Goal: Transaction & Acquisition: Purchase product/service

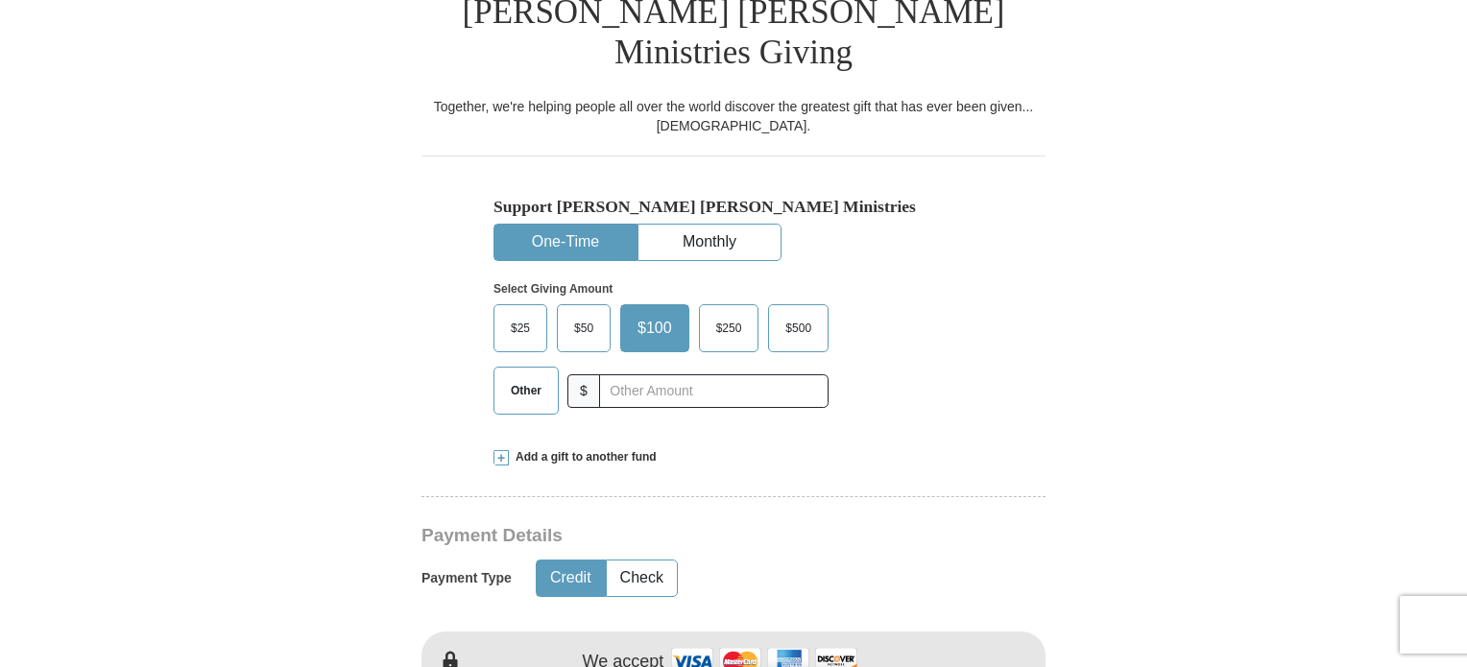
scroll to position [512, 0]
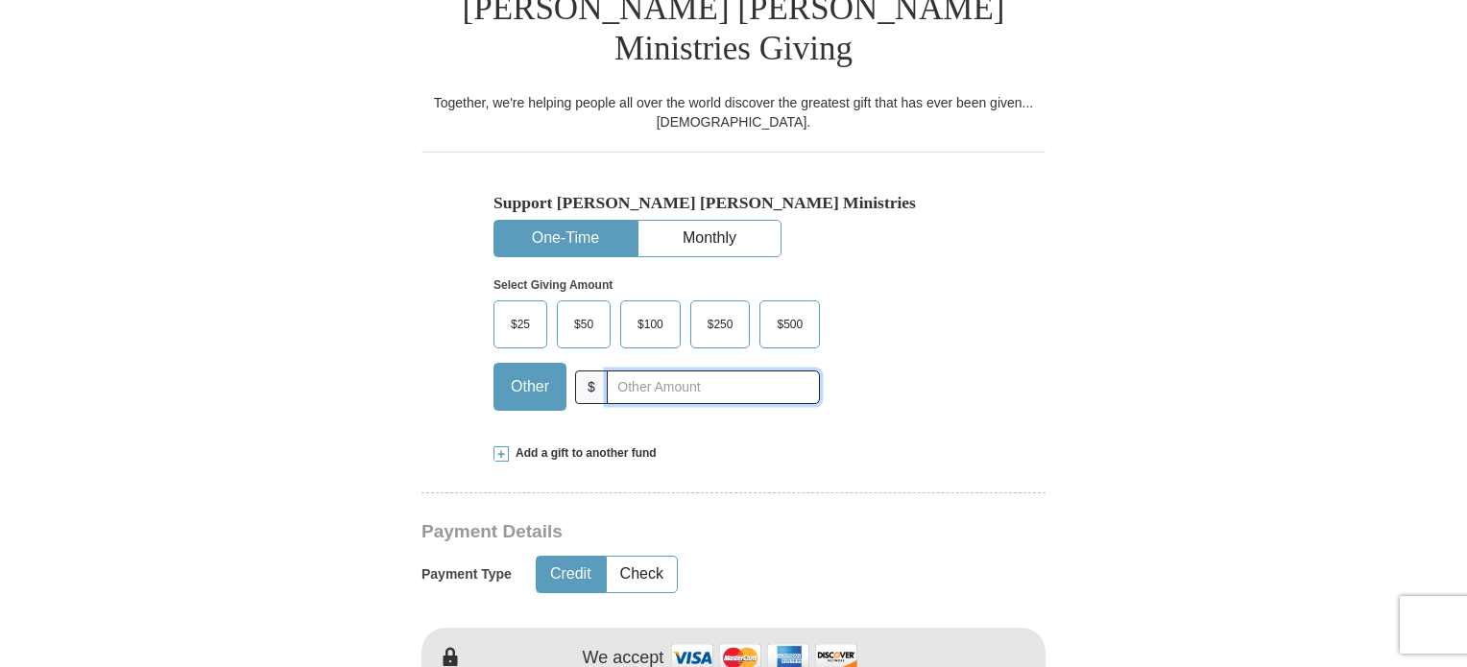
click at [616, 371] on input "text" at bounding box center [713, 388] width 213 height 34
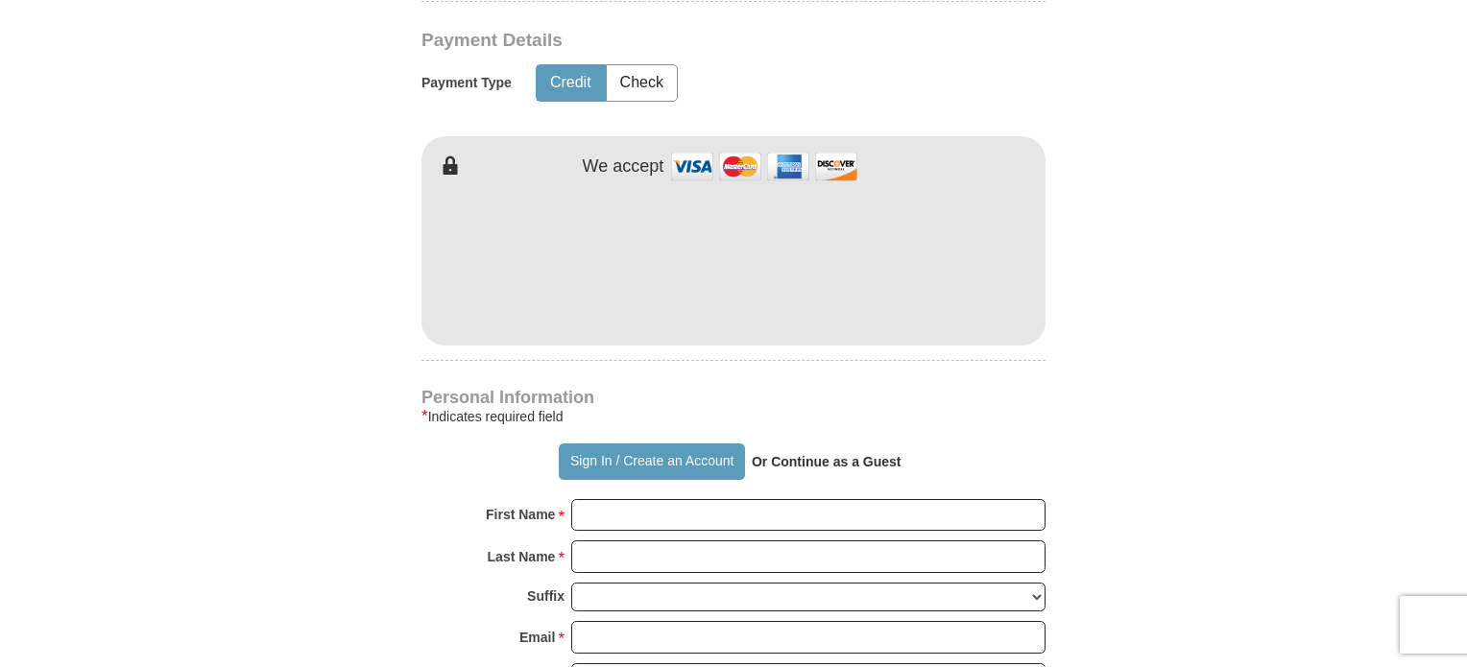
scroll to position [1025, 0]
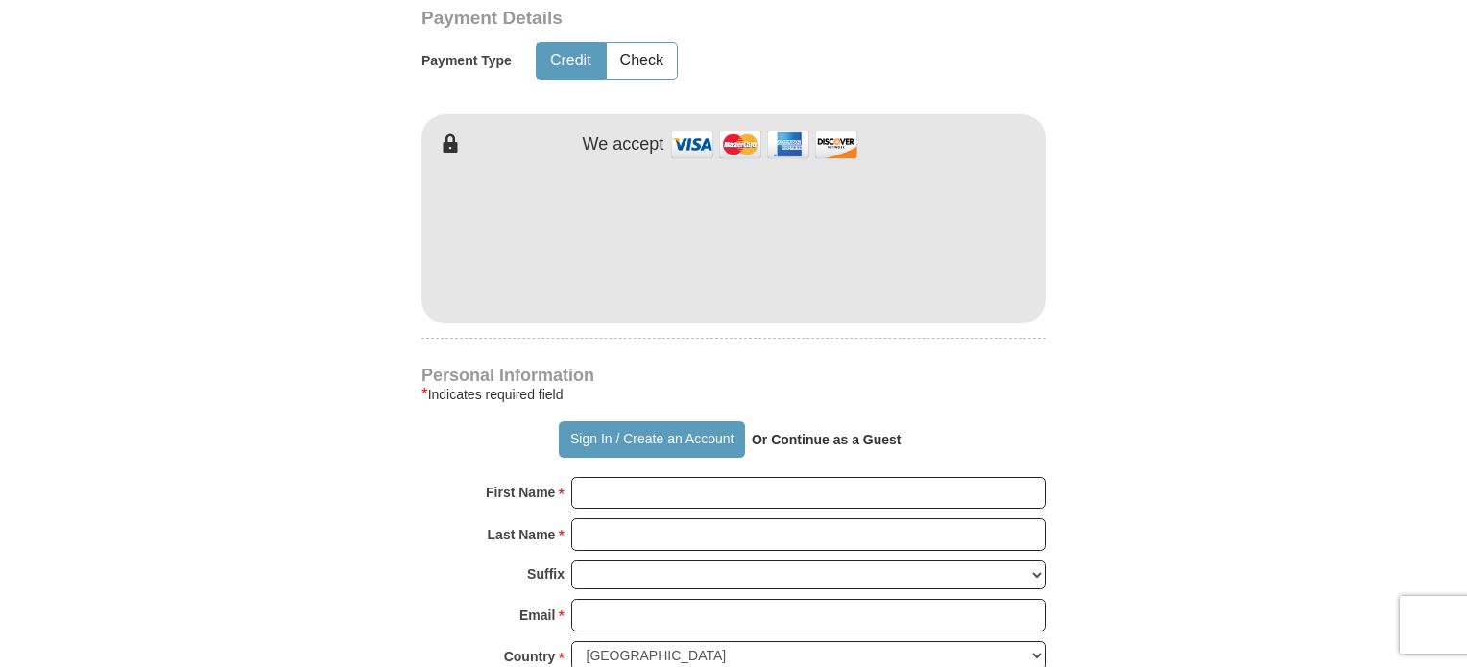
type input "10"
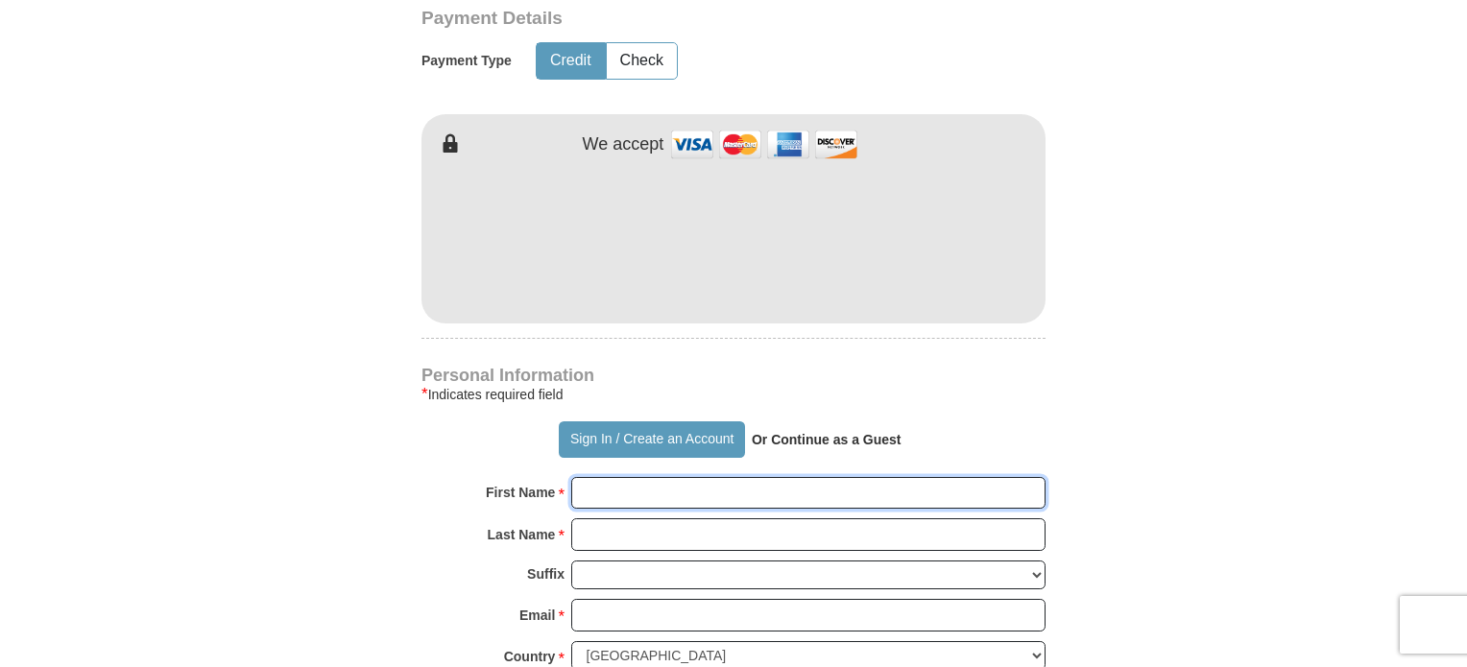
click at [648, 477] on input "First Name *" at bounding box center [808, 493] width 474 height 33
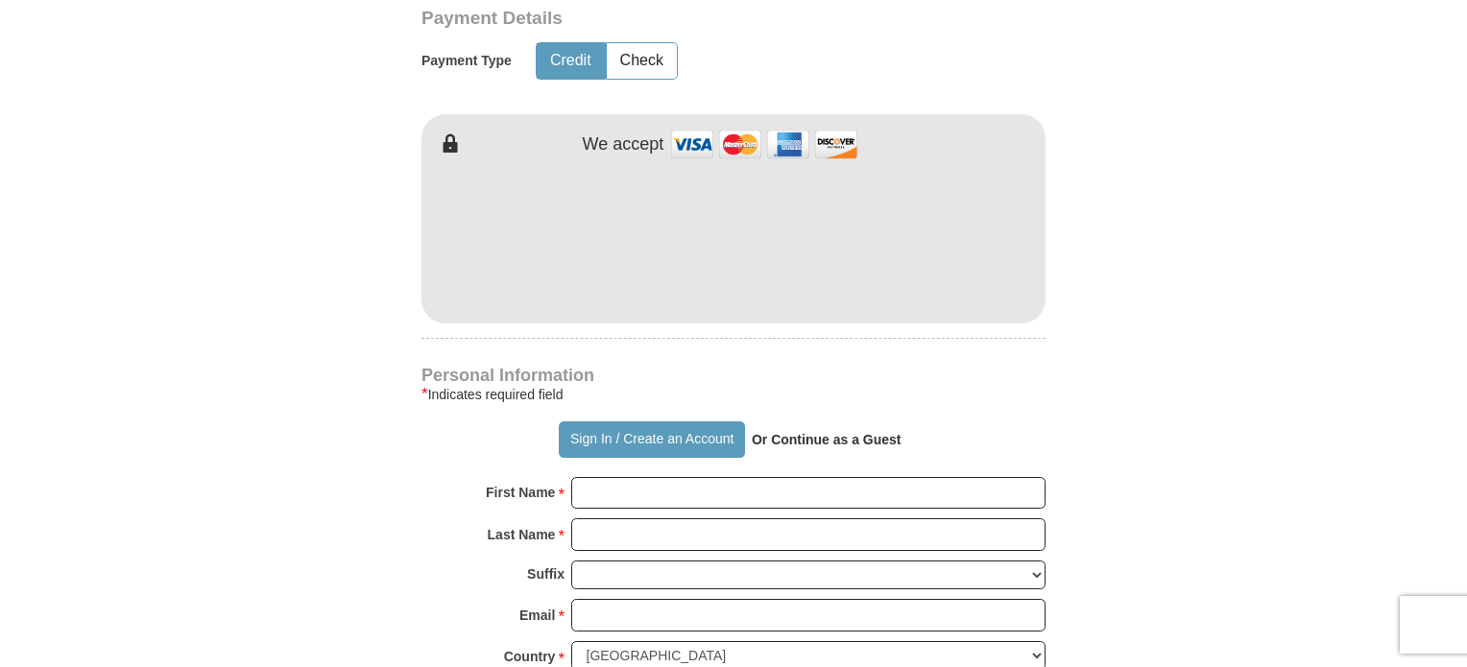
click at [796, 432] on strong "Or Continue as a Guest" at bounding box center [827, 439] width 150 height 15
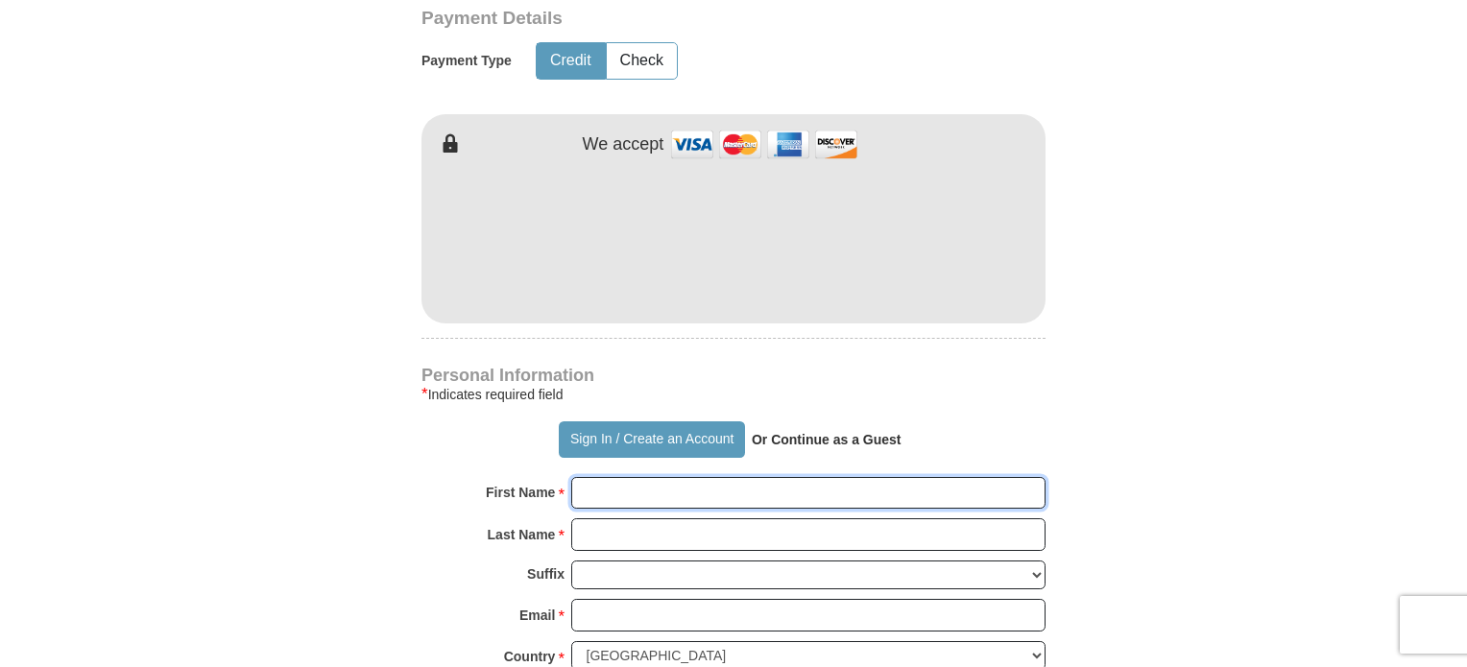
click at [641, 477] on input "First Name *" at bounding box center [808, 493] width 474 height 33
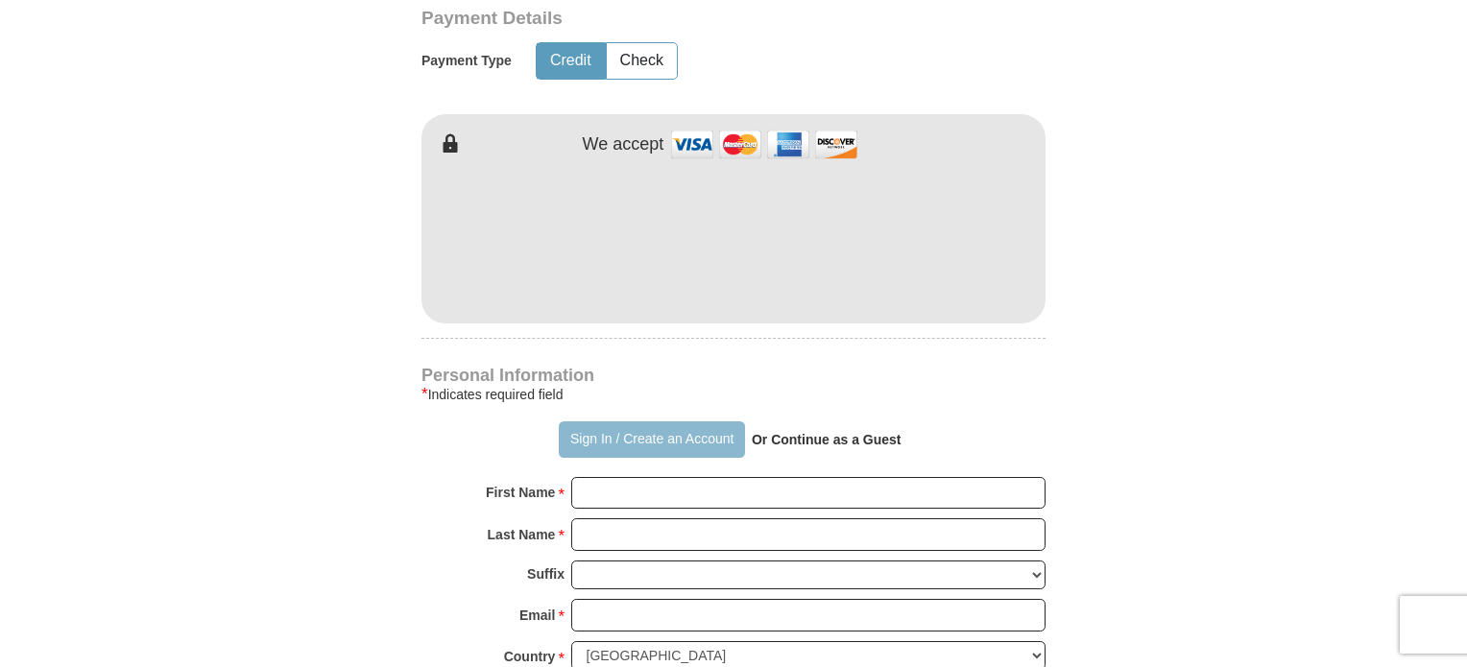
click at [600, 422] on button "Sign In / Create an Account" at bounding box center [651, 440] width 185 height 36
type button "http://sso.kcm.org/login?destination=aHR0cDovL2dpdmluZy5rY20ub3JnLw=="
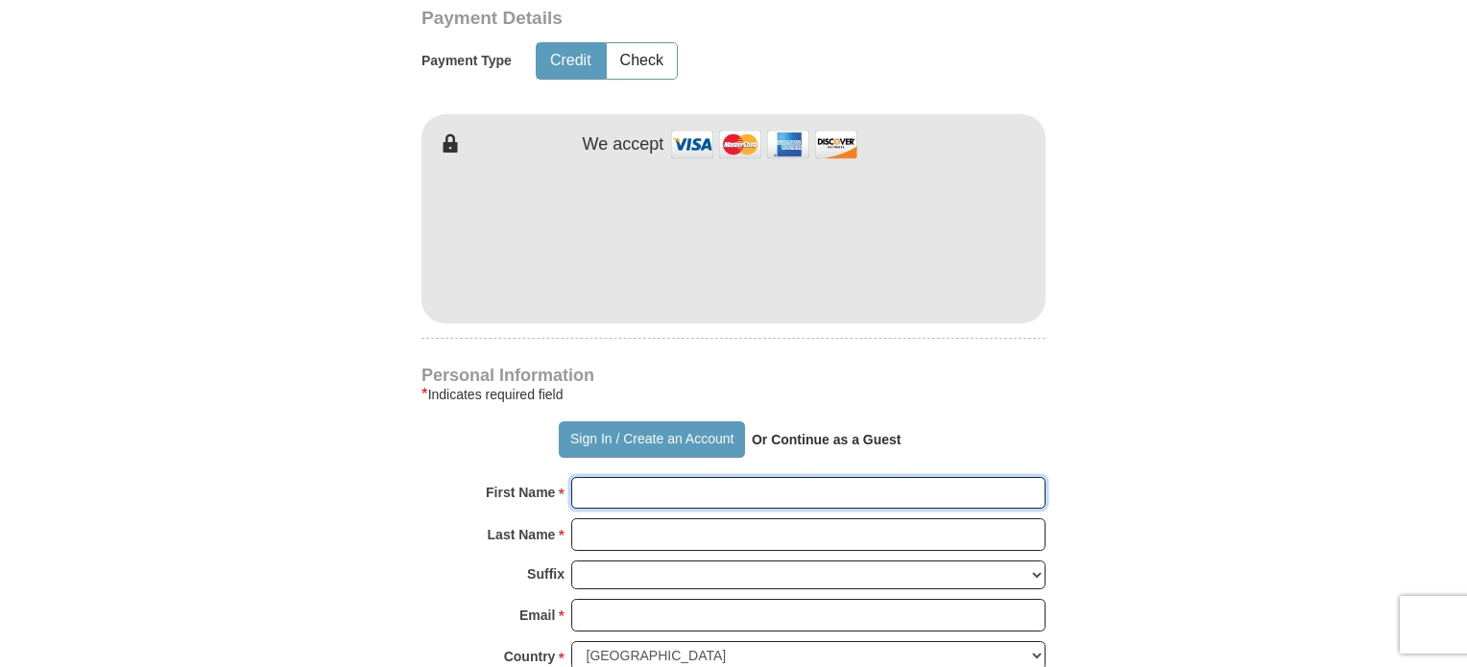
click at [671, 477] on input "First Name *" at bounding box center [808, 493] width 474 height 33
type input "[PERSON_NAME]"
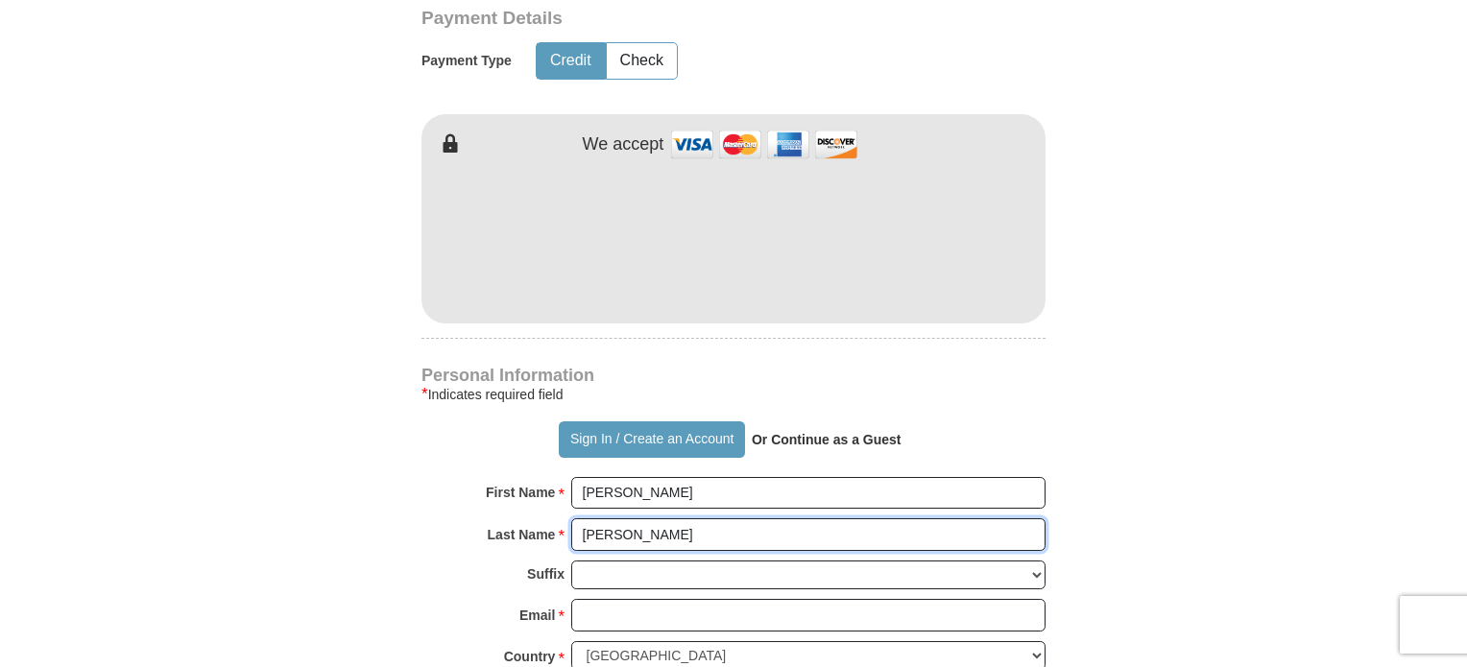
type input "[PERSON_NAME]"
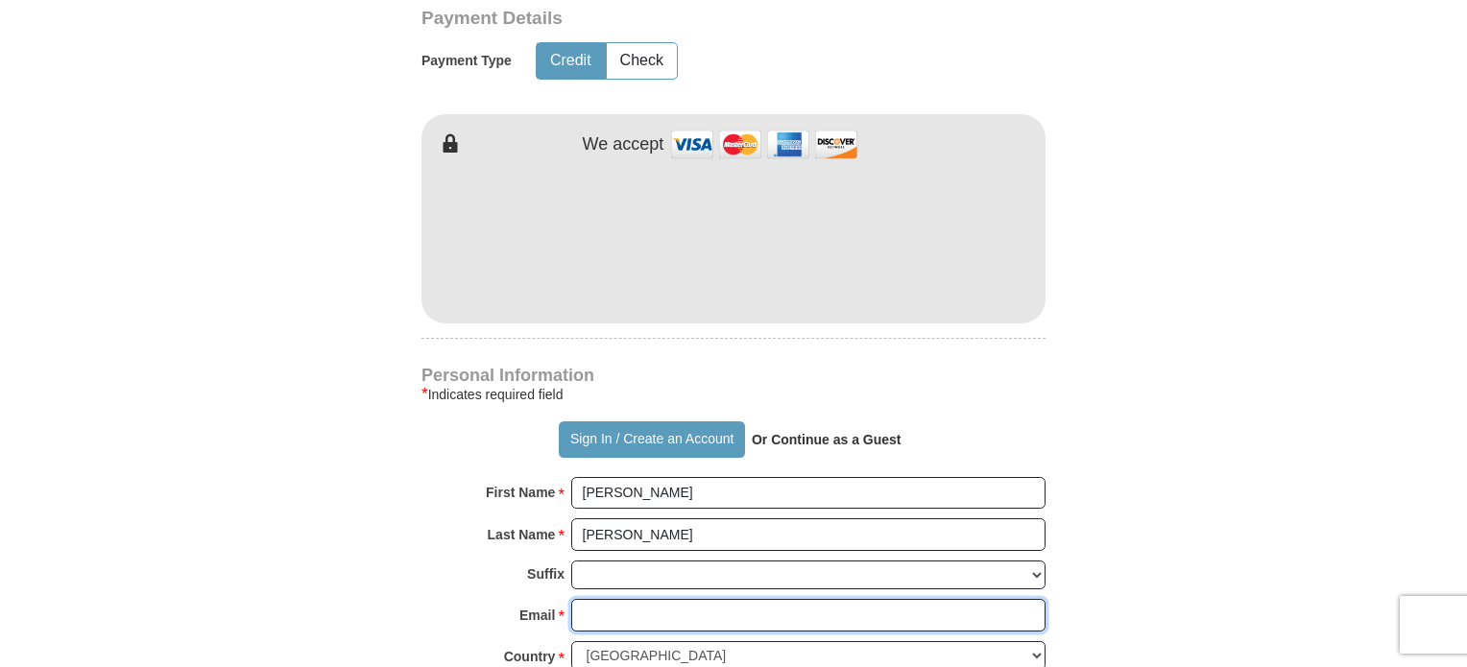
click at [682, 599] on input "Email *" at bounding box center [808, 615] width 474 height 33
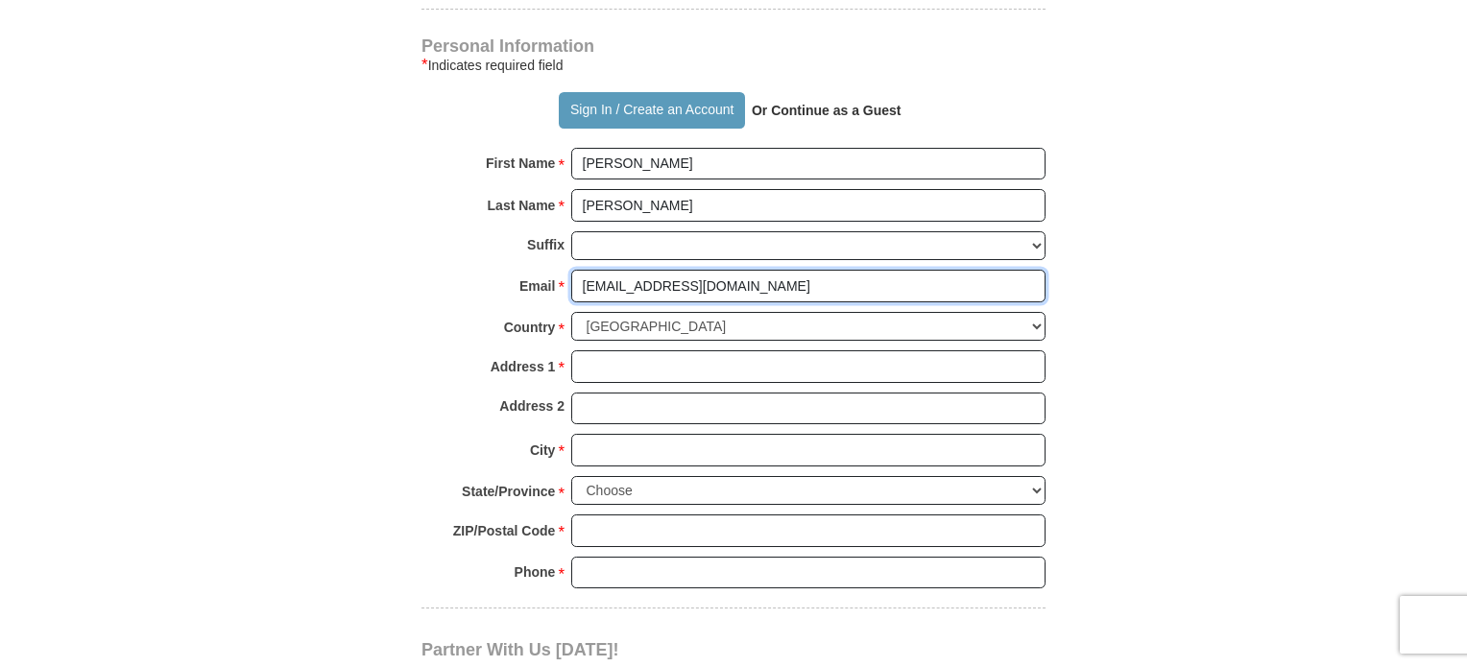
scroll to position [1371, 0]
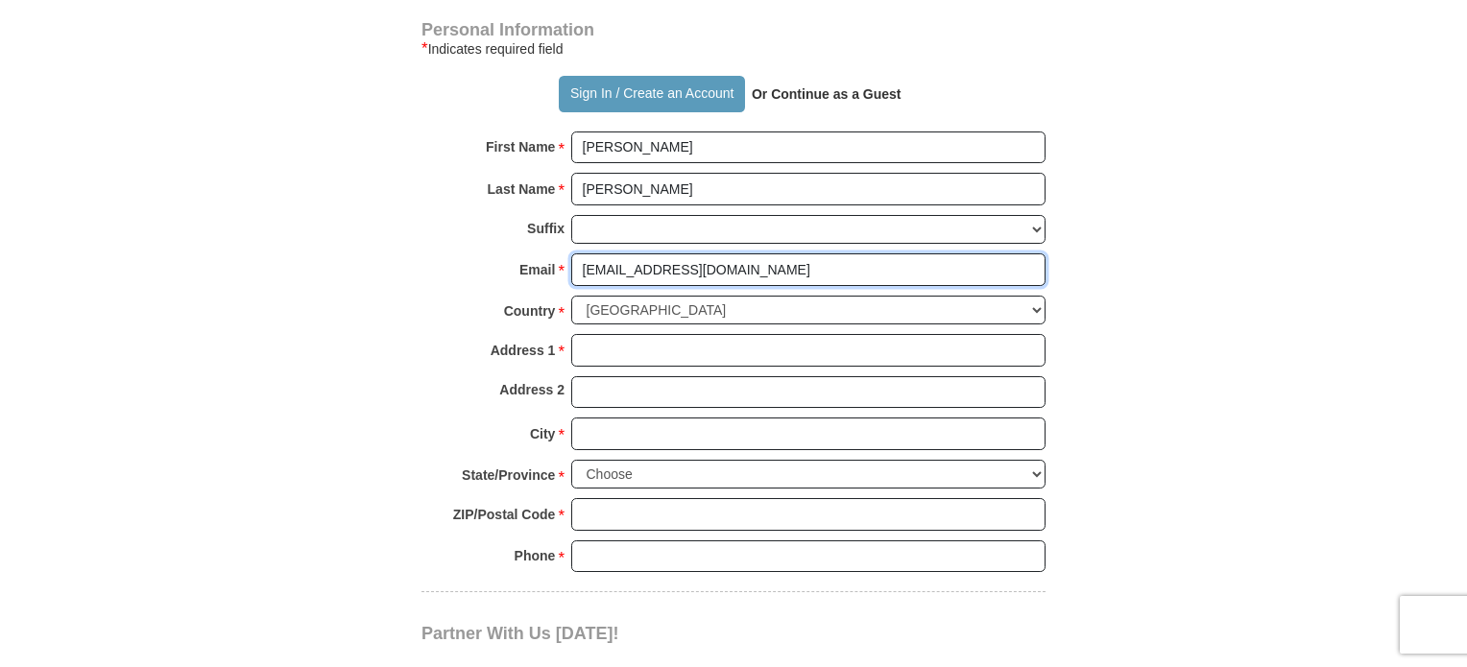
type input "[EMAIL_ADDRESS][DOMAIN_NAME]"
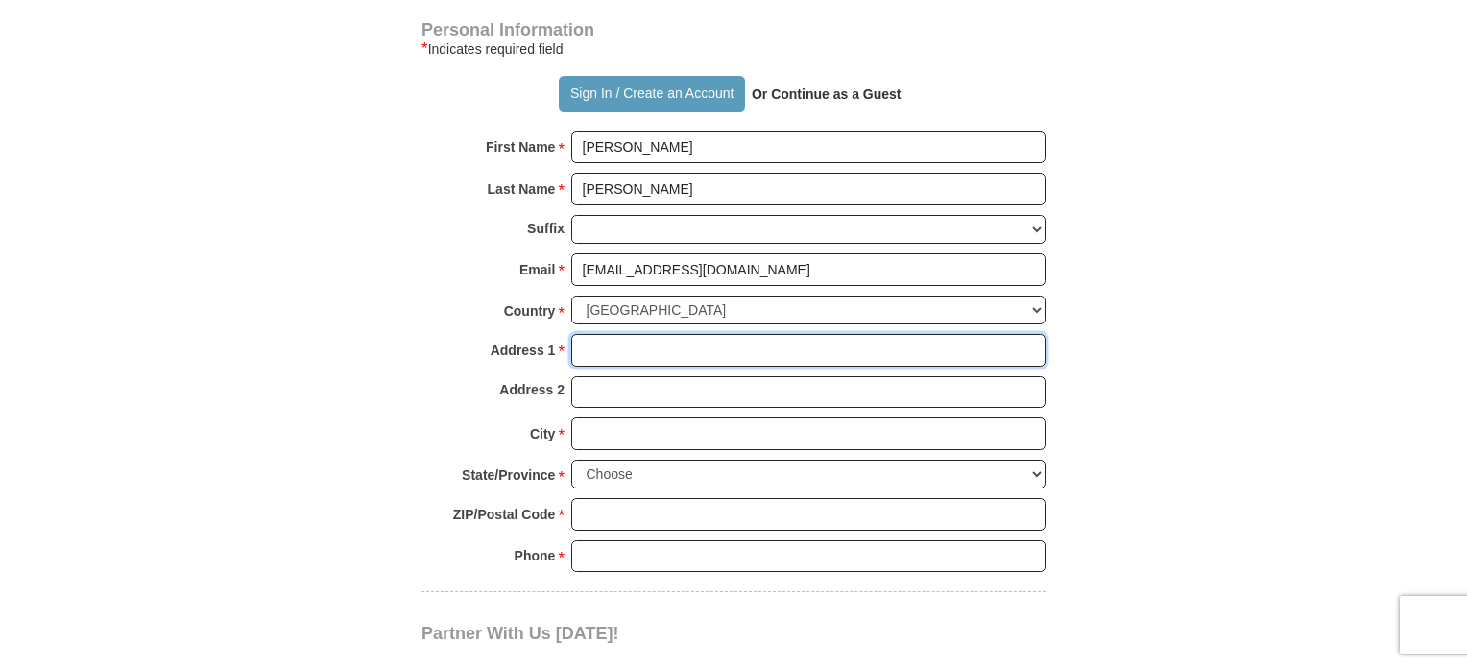
click at [684, 334] on input "Address 1 *" at bounding box center [808, 350] width 474 height 33
type input "[STREET_ADDRESS]"
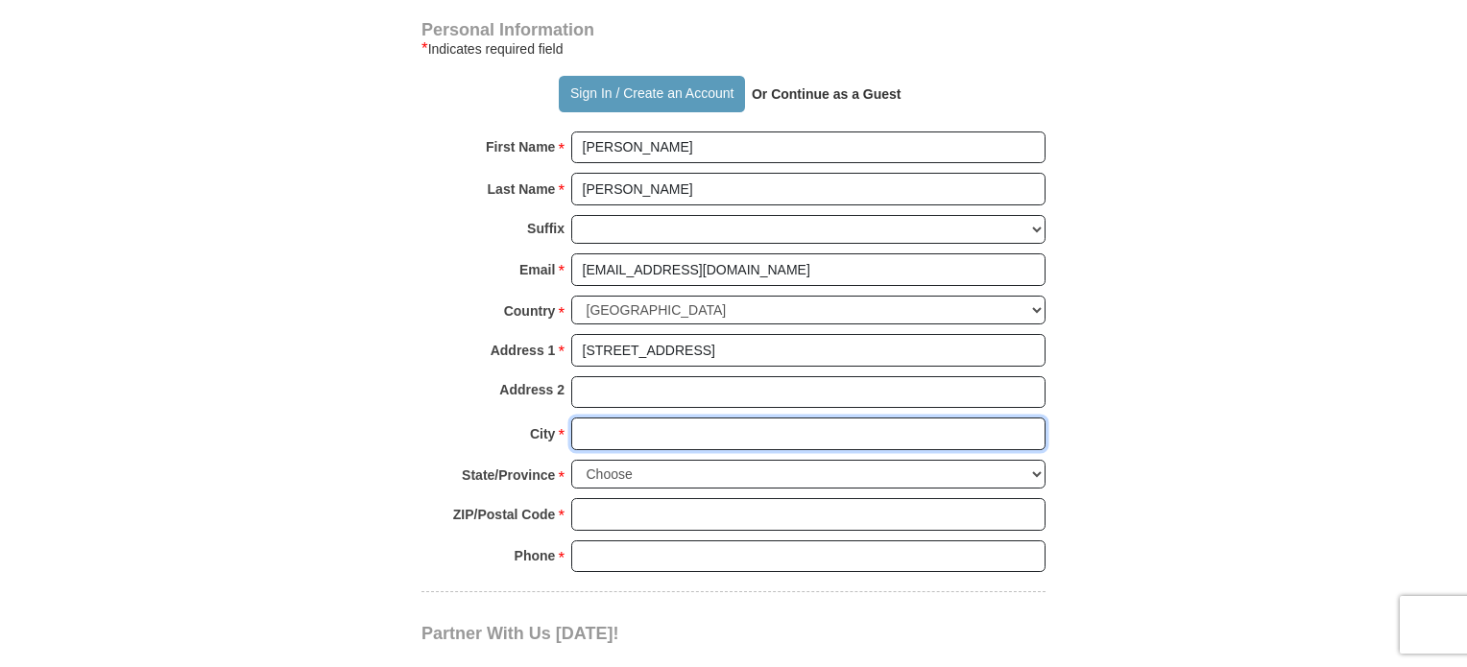
click at [639, 418] on input "City *" at bounding box center [808, 434] width 474 height 33
type input "Hosuton"
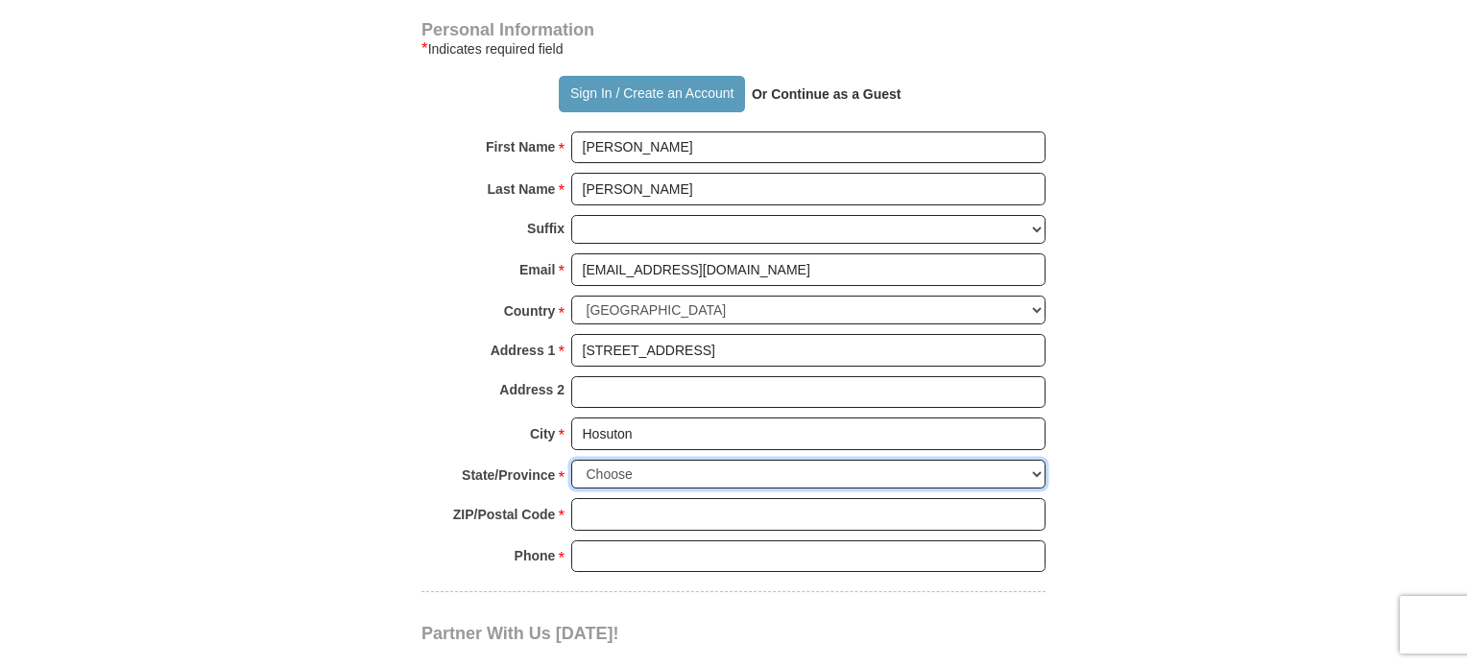
click at [1038, 460] on select "Choose [US_STATE] [US_STATE] [US_STATE] [US_STATE] [US_STATE] Armed Forces Amer…" at bounding box center [808, 475] width 474 height 30
select select "[GEOGRAPHIC_DATA]"
click at [571, 460] on select "Choose [US_STATE] [US_STATE] [US_STATE] [US_STATE] [US_STATE] Armed Forces Amer…" at bounding box center [808, 475] width 474 height 30
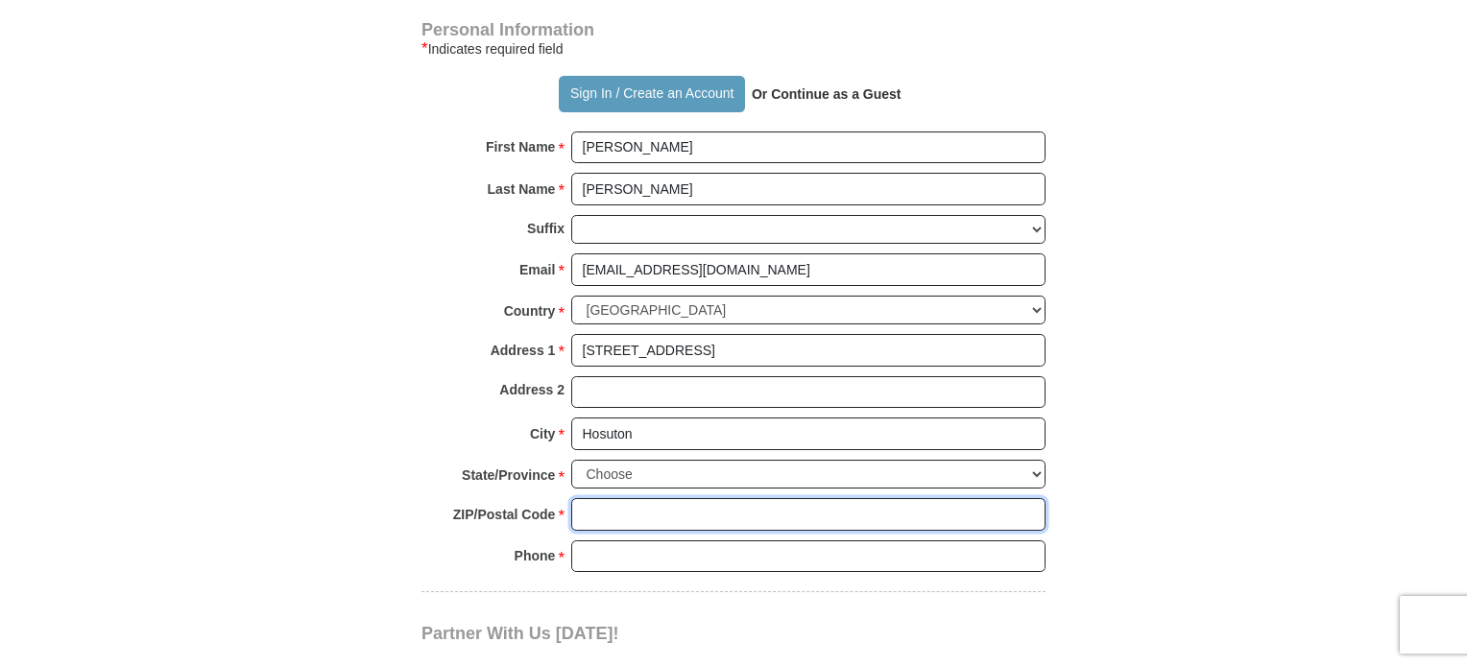
click at [723, 498] on input "ZIP/Postal Code *" at bounding box center [808, 514] width 474 height 33
type input "77069"
click at [705, 541] on input "Phone * *" at bounding box center [808, 557] width 474 height 33
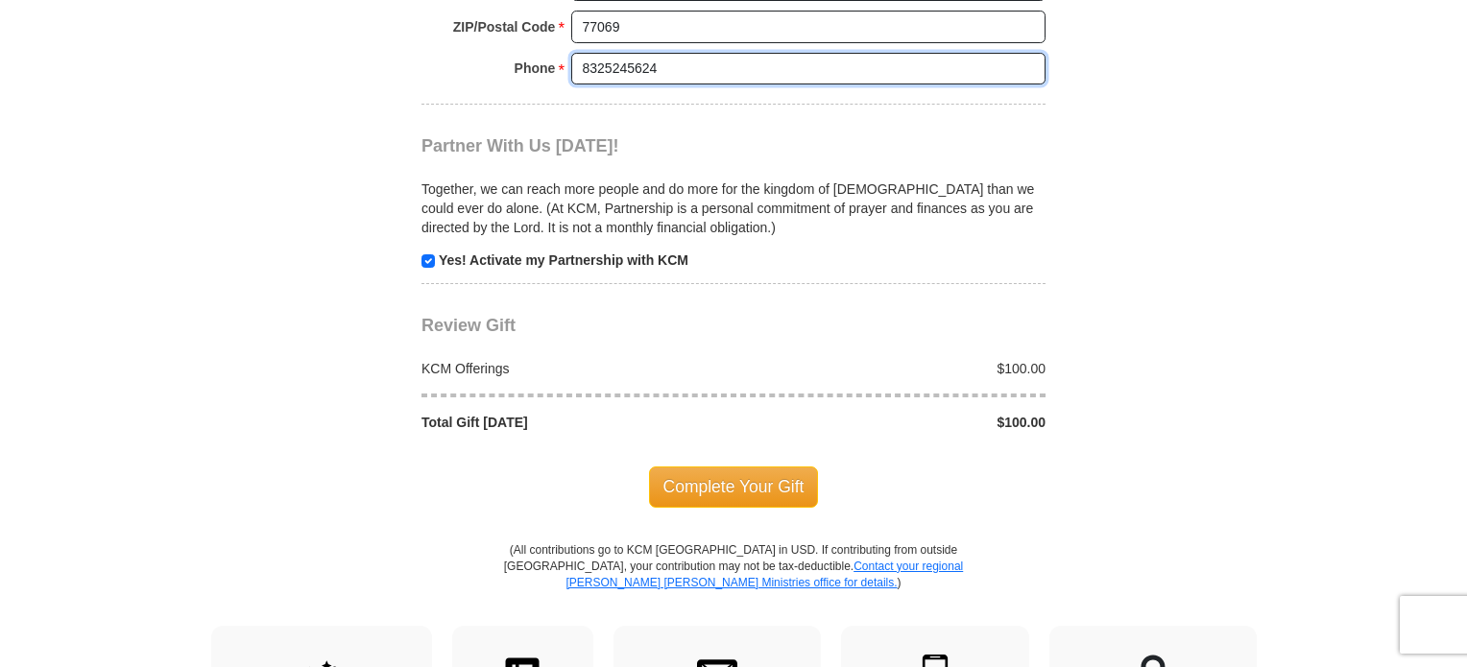
scroll to position [1894, 0]
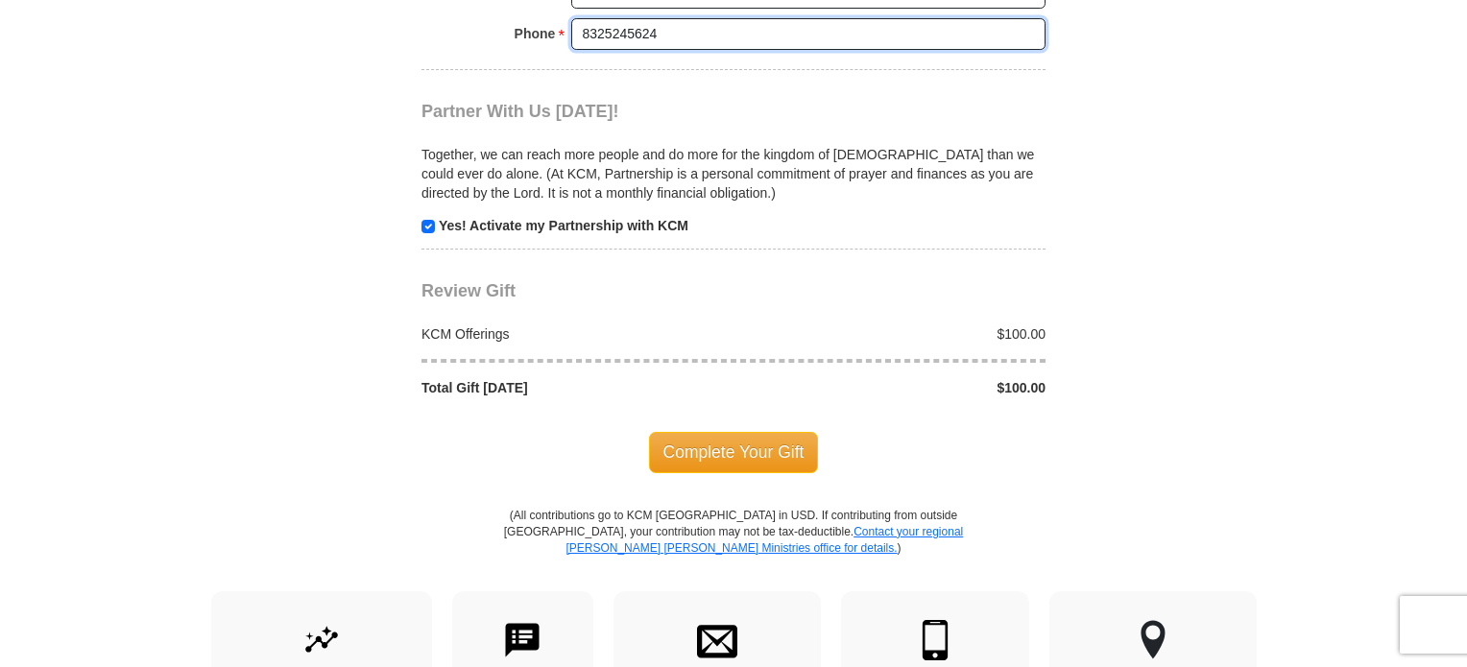
type input "8325245624"
click at [428, 220] on input "checkbox" at bounding box center [428, 226] width 13 height 13
checkbox input "false"
